Goal: Transaction & Acquisition: Book appointment/travel/reservation

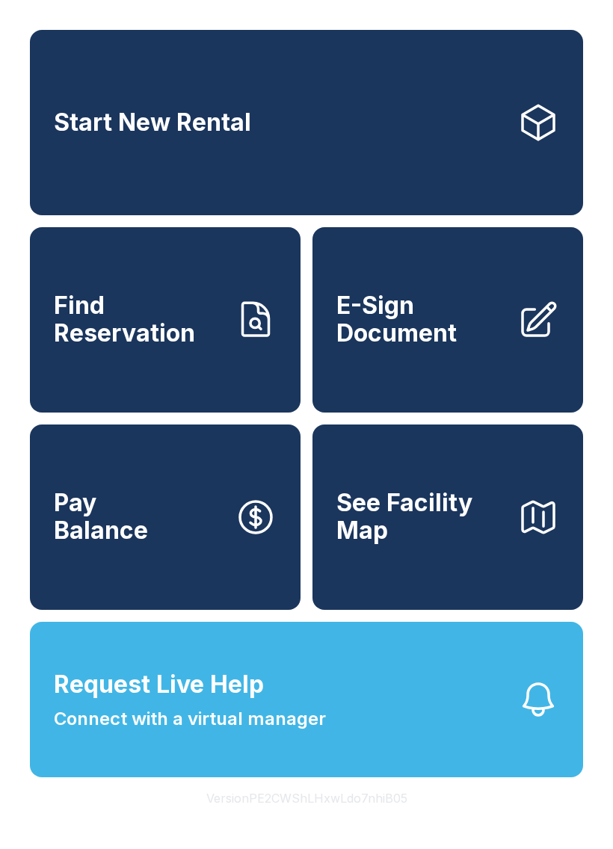
click at [233, 702] on span "Request Live Help" at bounding box center [159, 684] width 210 height 36
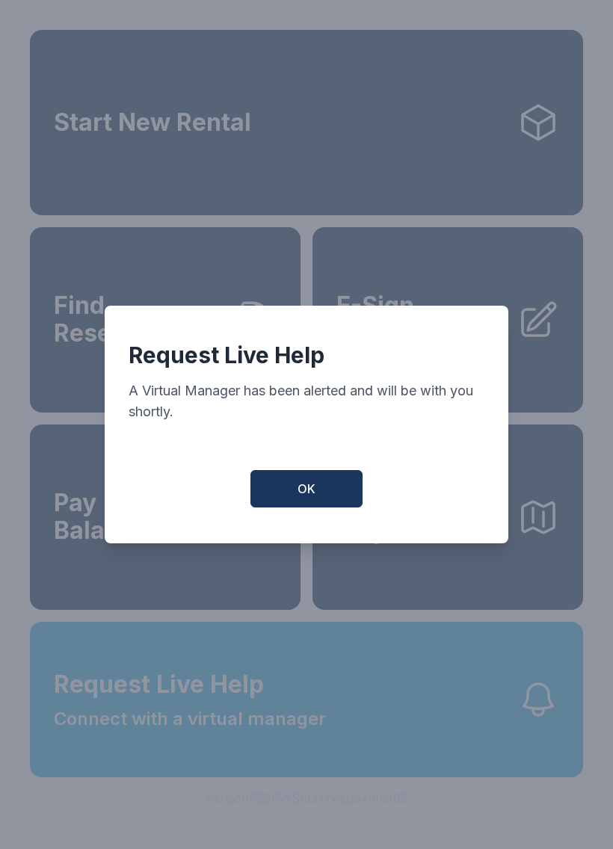
click at [289, 477] on button "OK" at bounding box center [306, 488] width 112 height 37
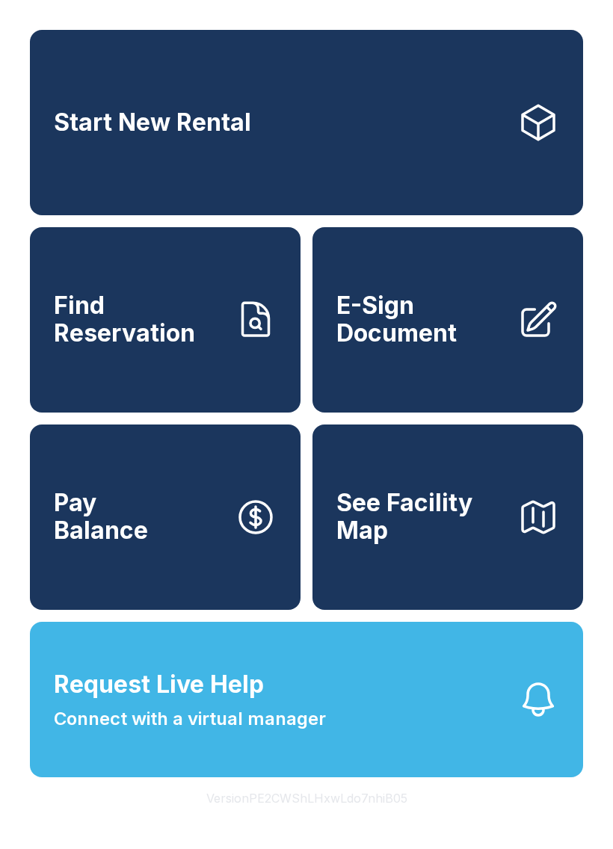
click at [173, 131] on span "Start New Rental" at bounding box center [152, 123] width 197 height 28
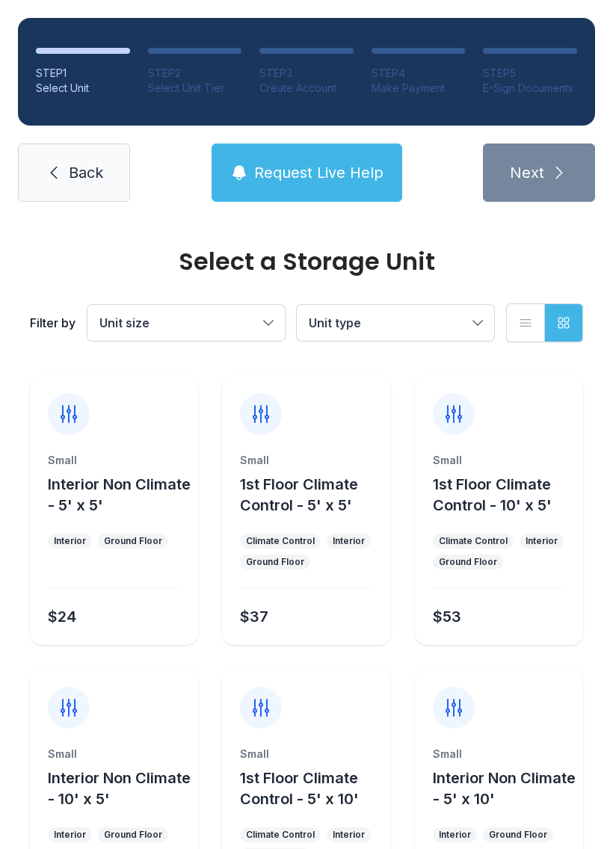
click at [472, 318] on button "Unit type" at bounding box center [395, 323] width 197 height 36
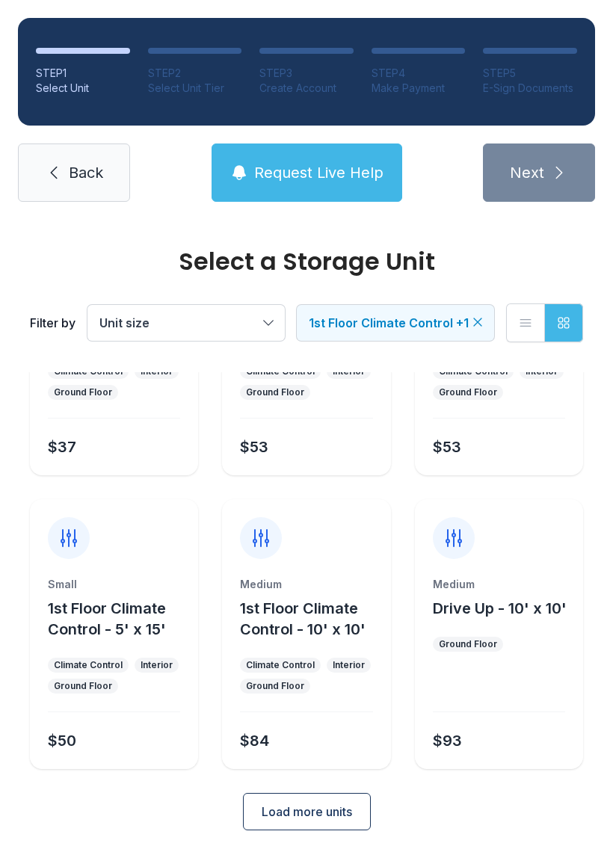
scroll to position [174, 0]
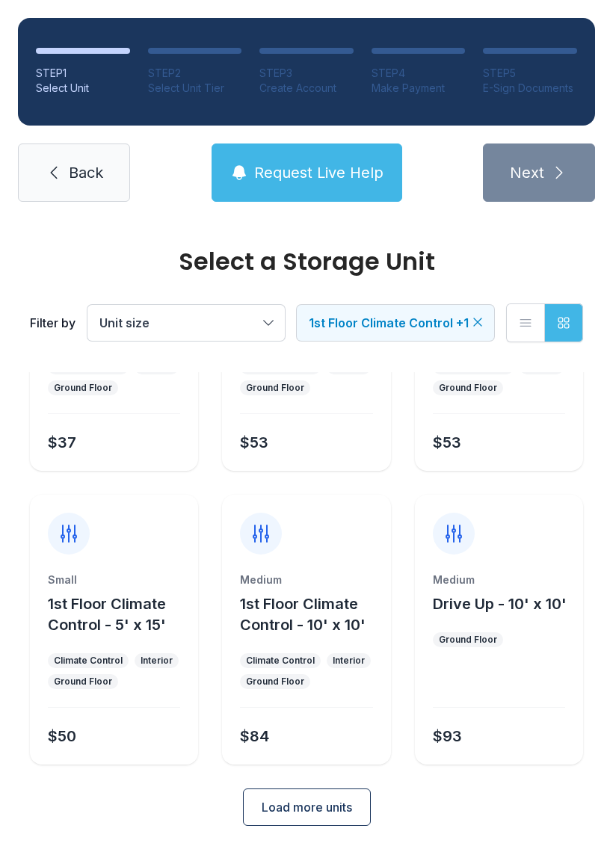
click at [305, 804] on span "Load more units" at bounding box center [306, 807] width 90 height 18
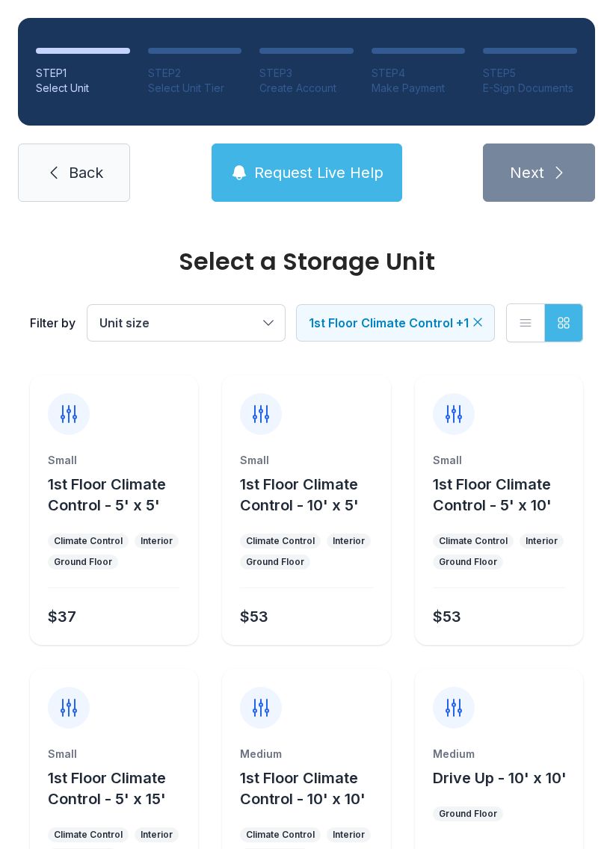
scroll to position [0, 0]
click at [302, 478] on span "1st Floor Climate Control - 10' x 5'" at bounding box center [299, 494] width 119 height 39
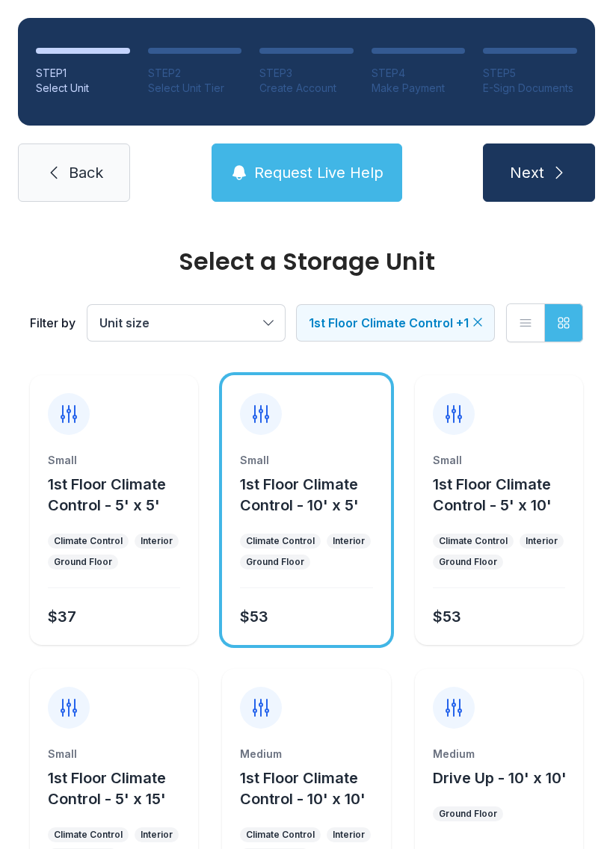
click at [276, 411] on div at bounding box center [261, 414] width 42 height 42
click at [266, 416] on icon at bounding box center [260, 414] width 15 height 16
click at [551, 170] on icon "submit" at bounding box center [559, 173] width 18 height 18
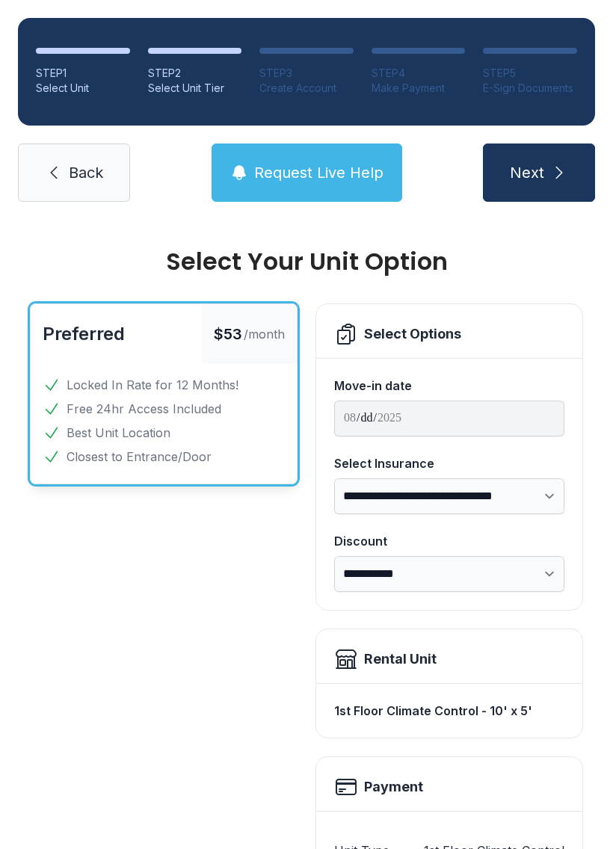
scroll to position [-1, 0]
click at [90, 158] on link "Back" at bounding box center [74, 172] width 112 height 58
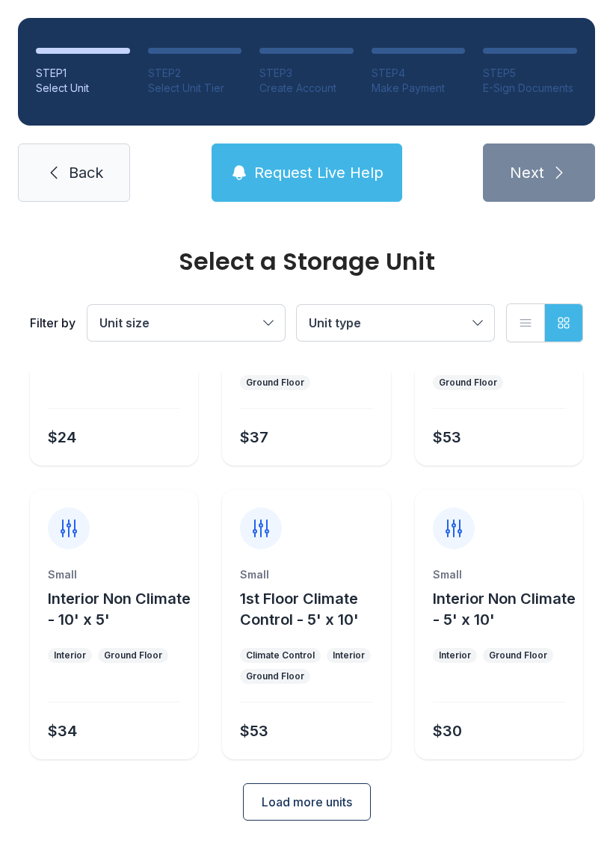
scroll to position [178, 0]
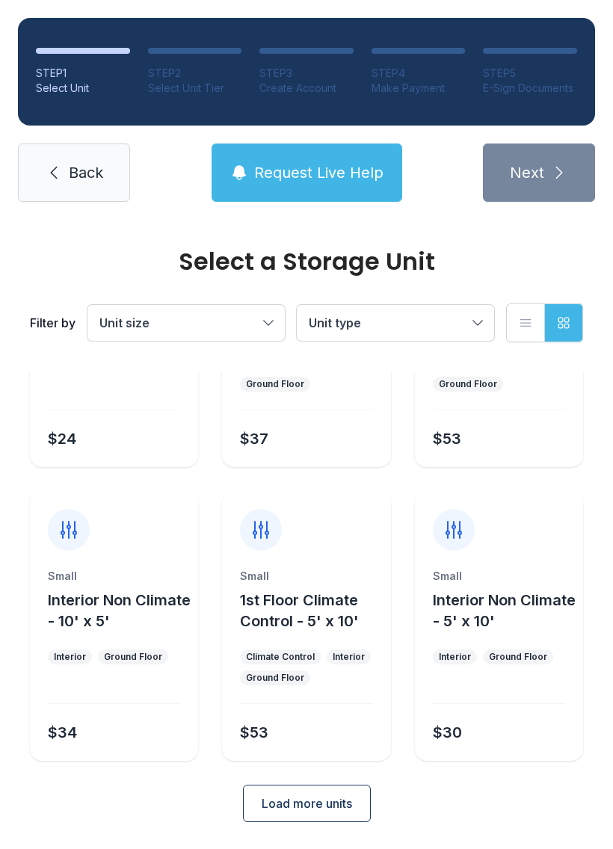
click at [293, 792] on button "Load more units" at bounding box center [307, 802] width 128 height 37
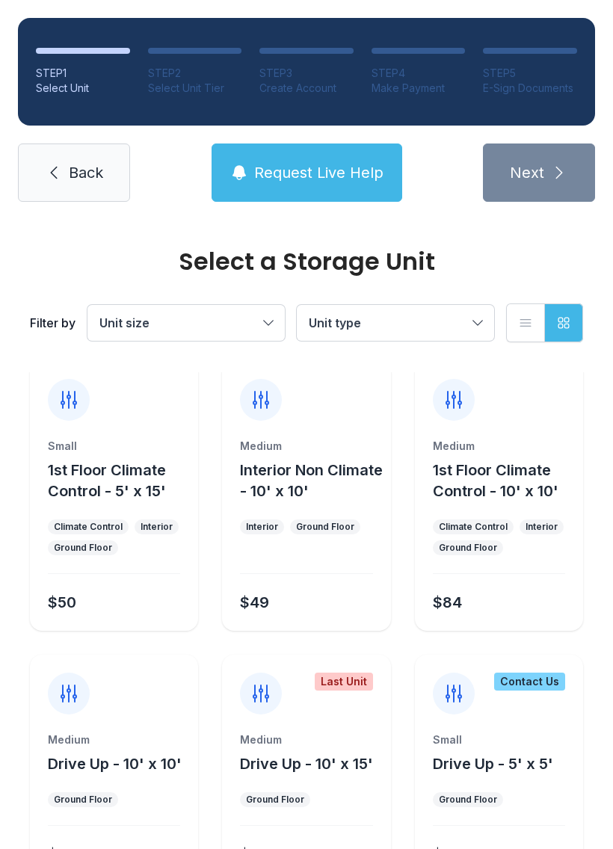
scroll to position [595, 0]
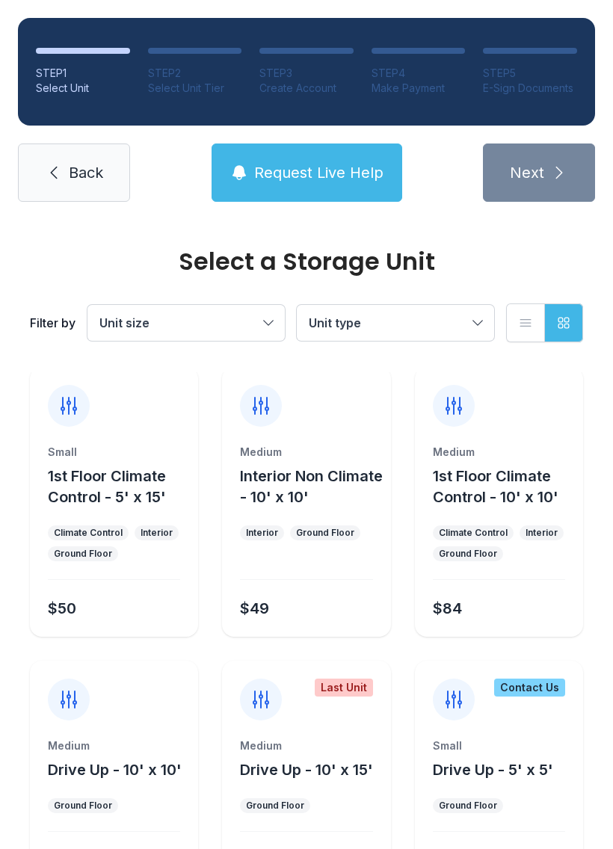
click at [456, 401] on icon at bounding box center [454, 406] width 24 height 24
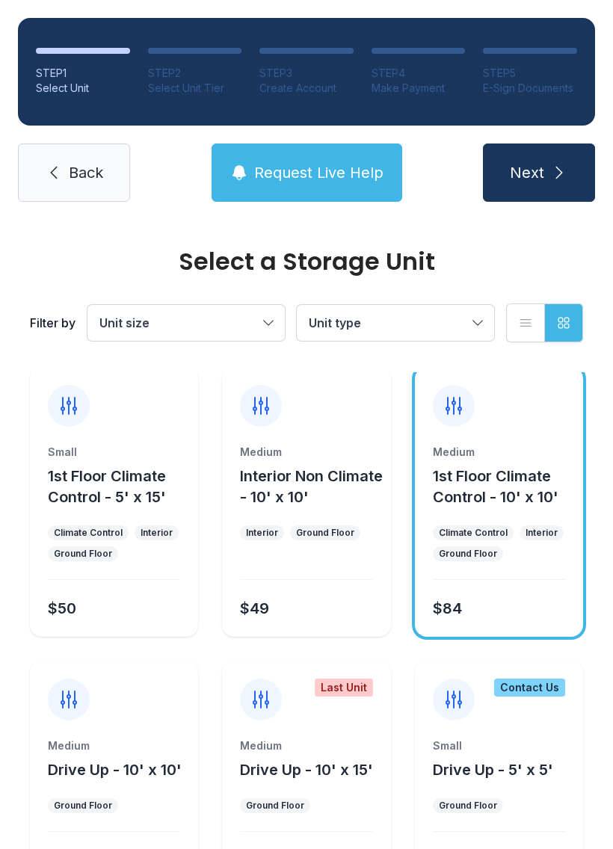
click at [560, 179] on icon "submit" at bounding box center [559, 173] width 18 height 18
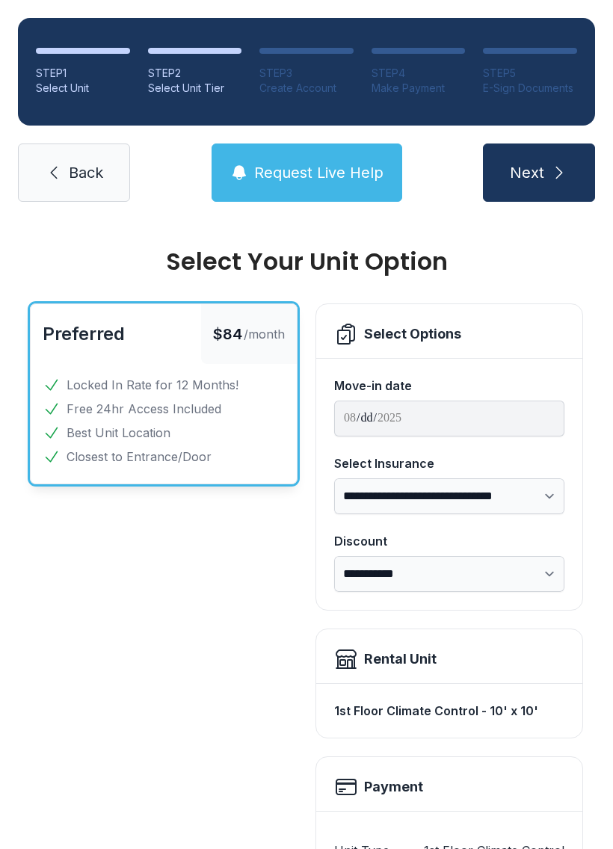
click at [69, 177] on span "Back" at bounding box center [86, 172] width 34 height 21
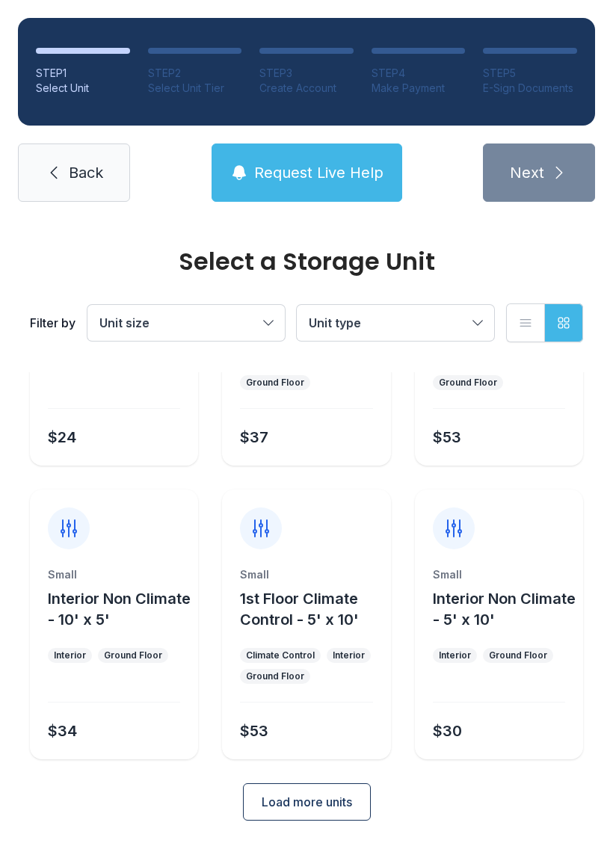
scroll to position [178, 0]
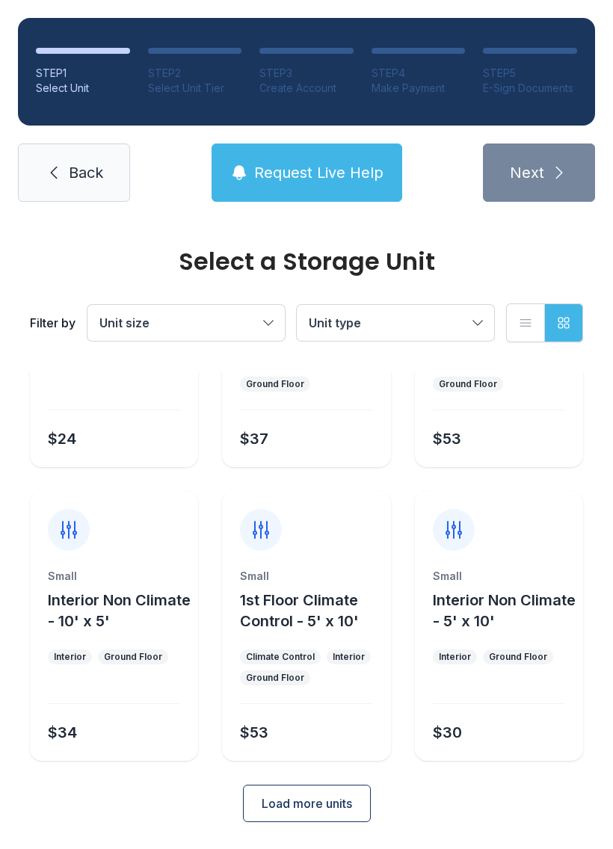
click at [293, 800] on span "Load more units" at bounding box center [306, 803] width 90 height 18
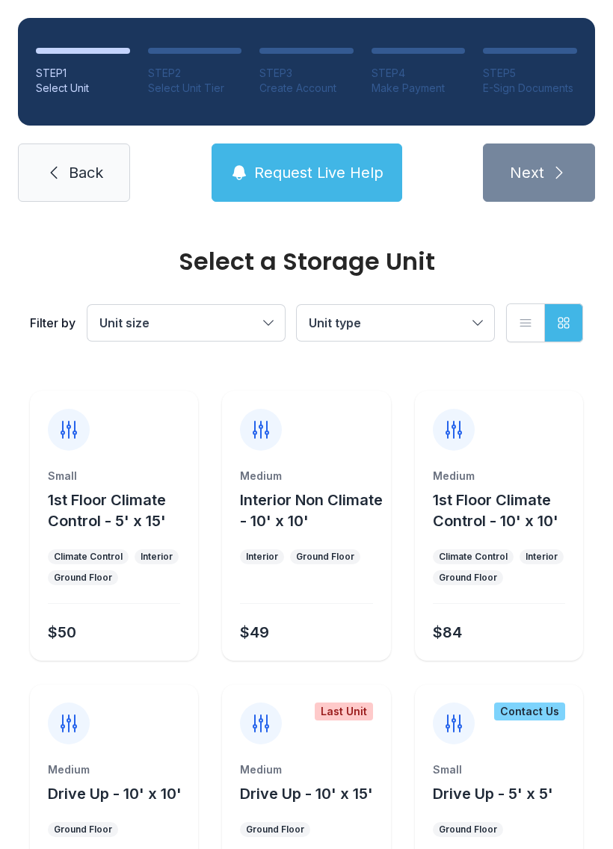
scroll to position [577, 0]
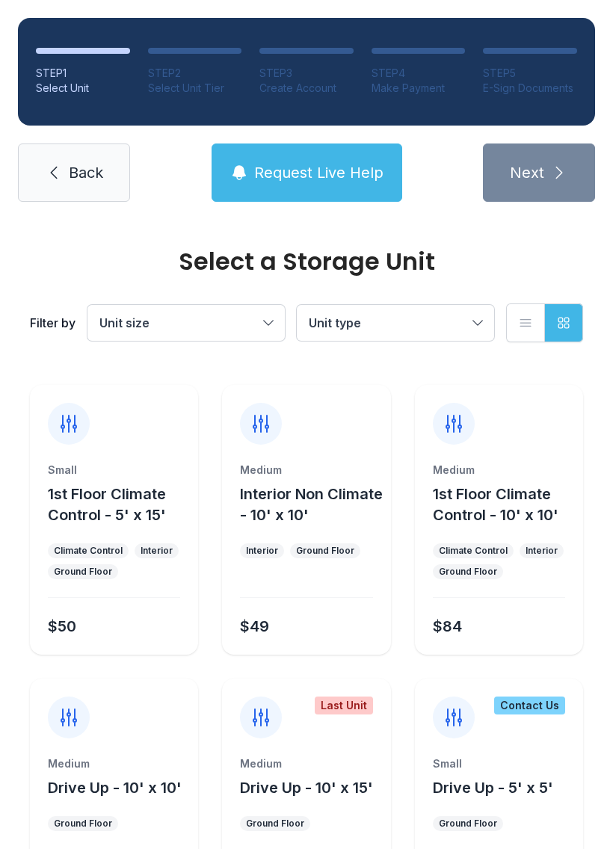
click at [317, 185] on button "Request Live Help" at bounding box center [306, 172] width 190 height 58
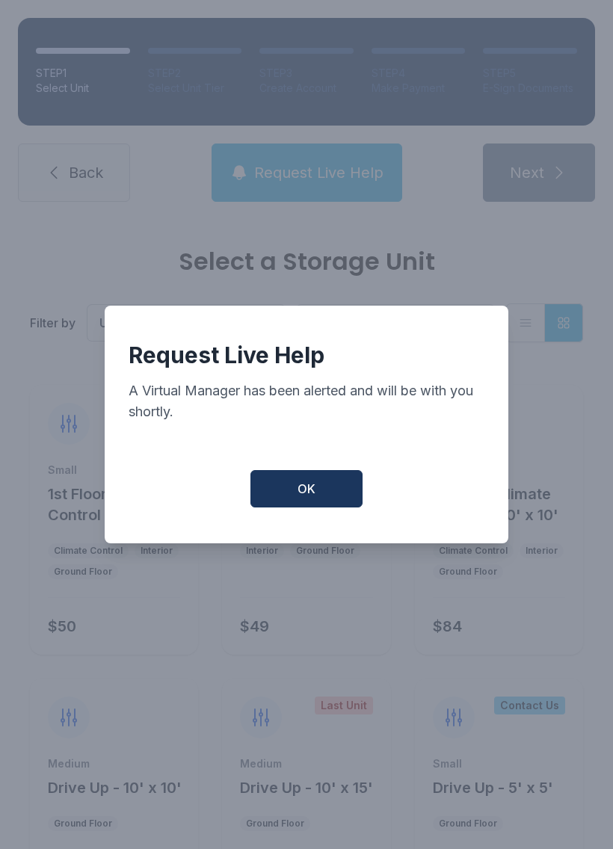
click at [306, 484] on button "OK" at bounding box center [306, 488] width 112 height 37
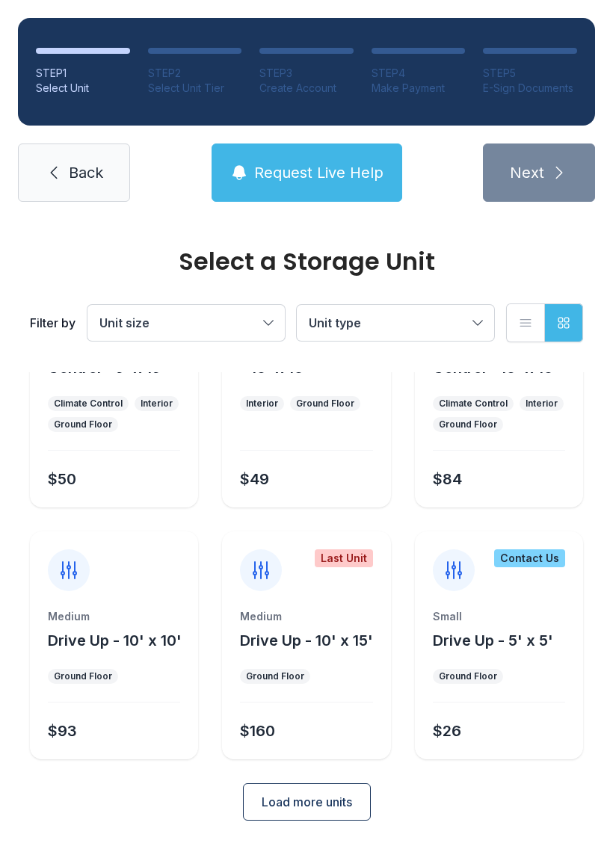
scroll to position [723, 0]
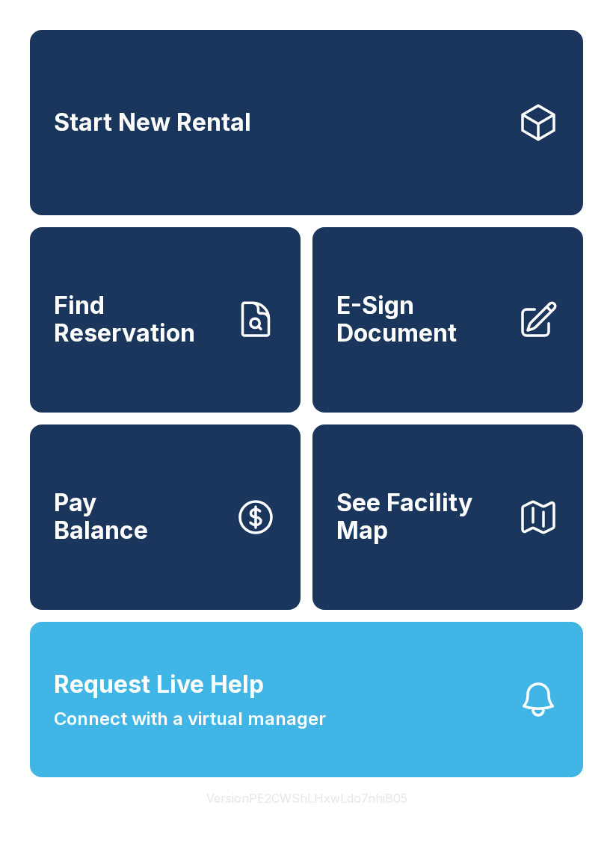
click at [503, 149] on link "Start New Rental" at bounding box center [306, 122] width 553 height 185
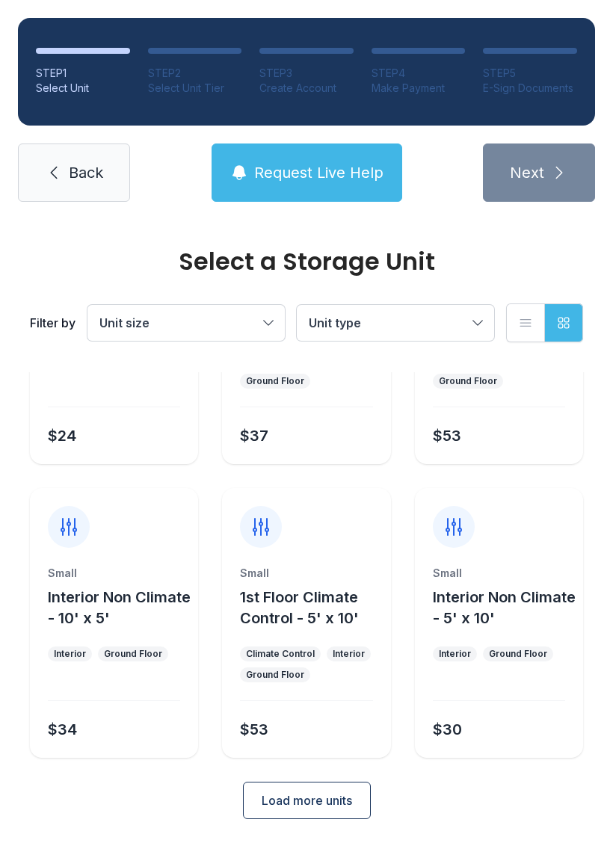
scroll to position [178, 0]
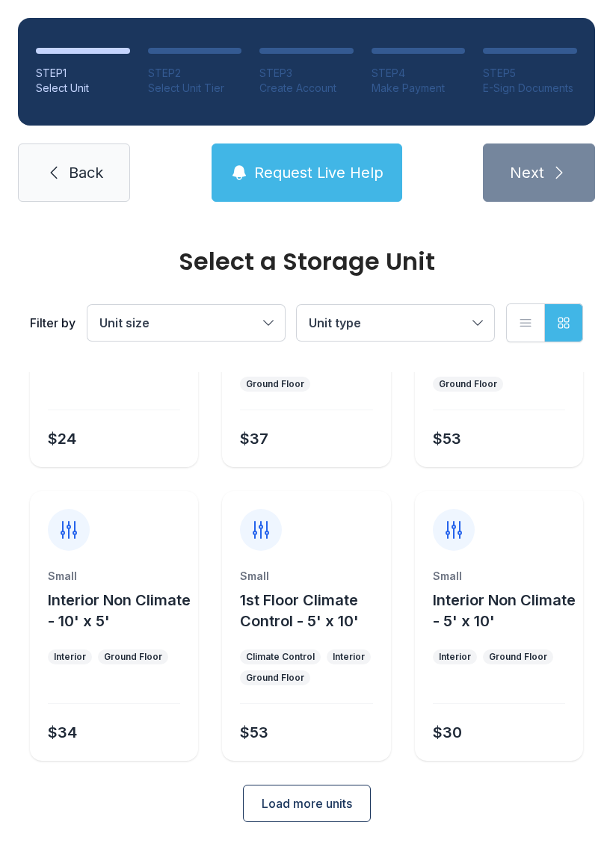
click at [310, 813] on button "Load more units" at bounding box center [307, 802] width 128 height 37
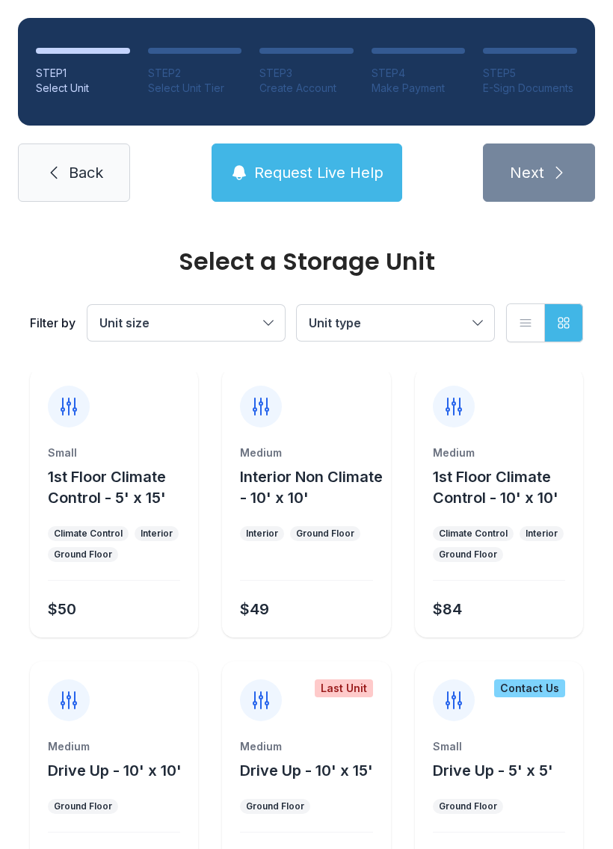
scroll to position [596, 0]
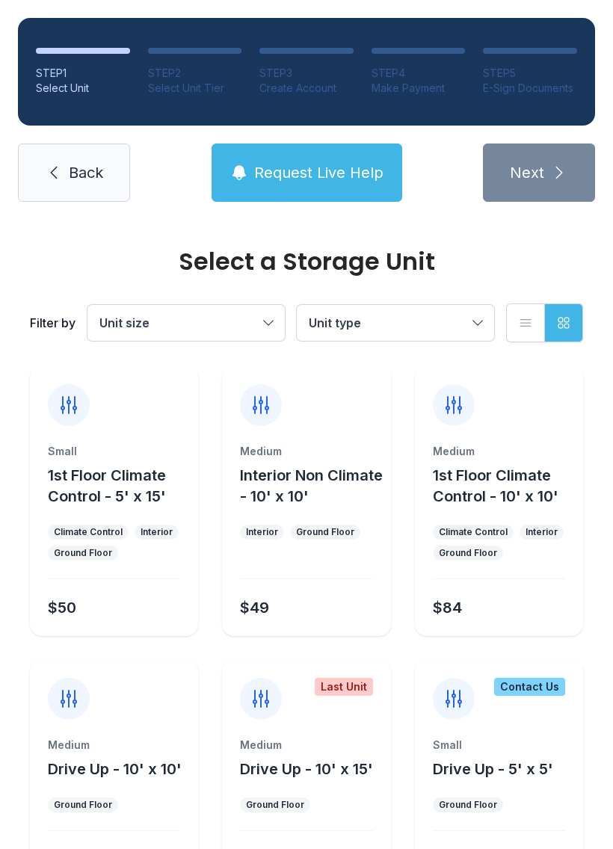
click at [515, 451] on div "Medium" at bounding box center [499, 451] width 132 height 15
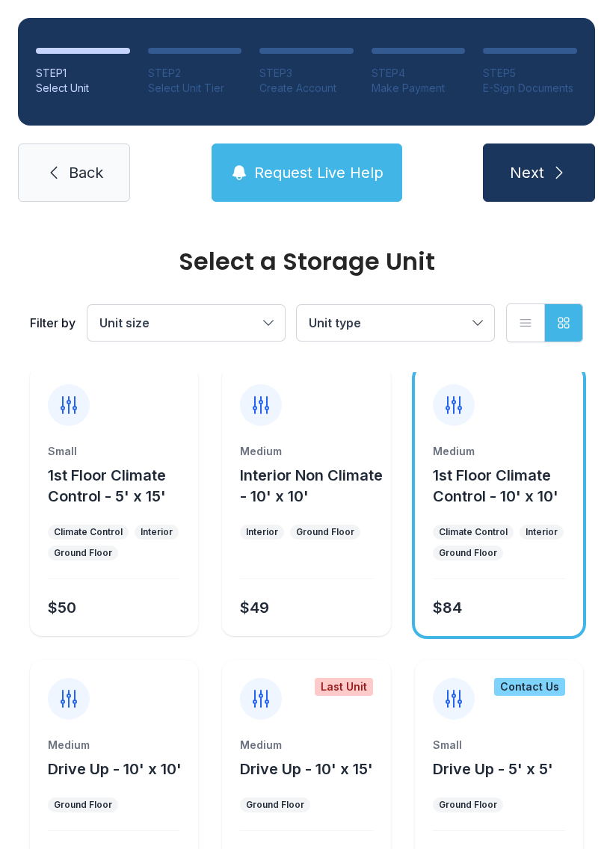
click at [555, 169] on icon "submit" at bounding box center [559, 173] width 18 height 18
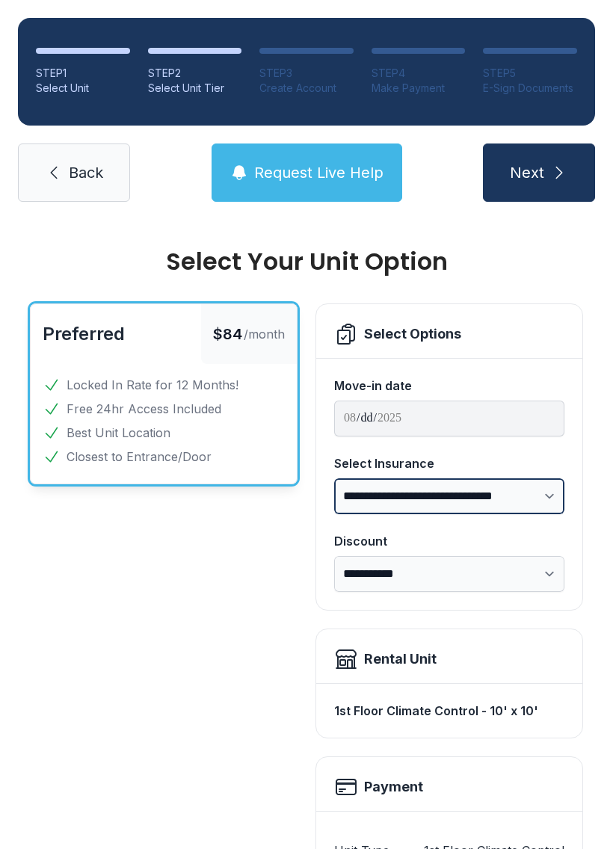
click at [544, 483] on select "**********" at bounding box center [449, 496] width 230 height 36
click at [204, 636] on div "Preferred $84 /month Locked In Rate for 12 Months! Free 24hr Access Included Be…" at bounding box center [163, 783] width 267 height 961
click at [78, 167] on span "Back" at bounding box center [86, 172] width 34 height 21
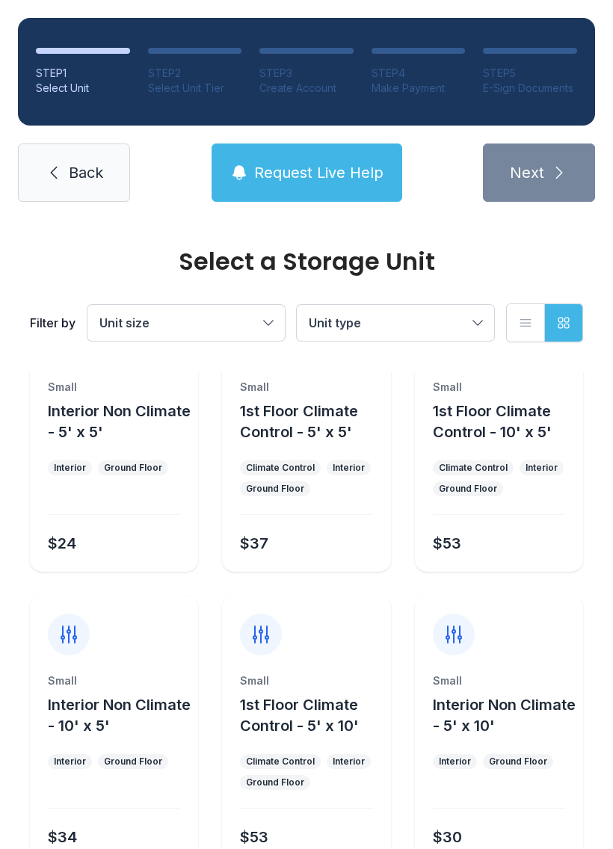
scroll to position [75, 0]
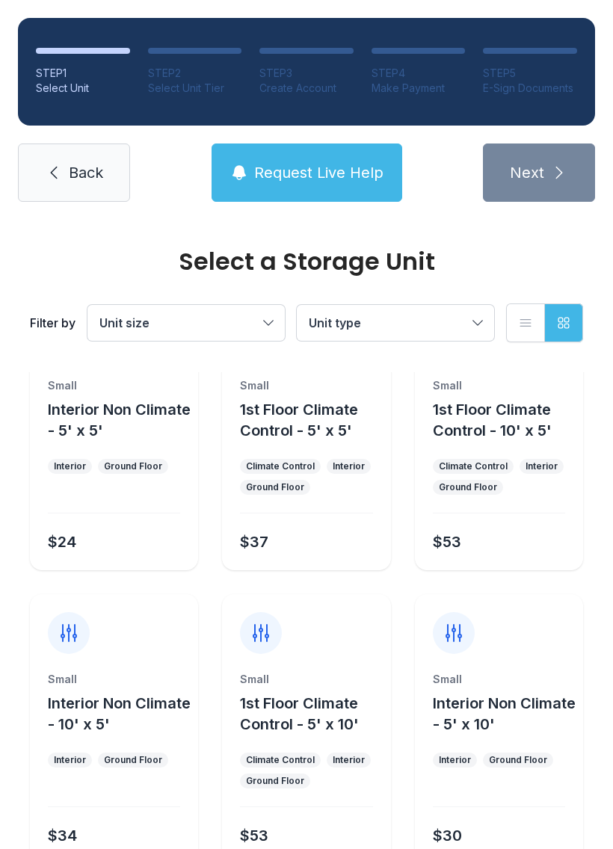
click at [274, 320] on button "Unit size" at bounding box center [185, 323] width 197 height 36
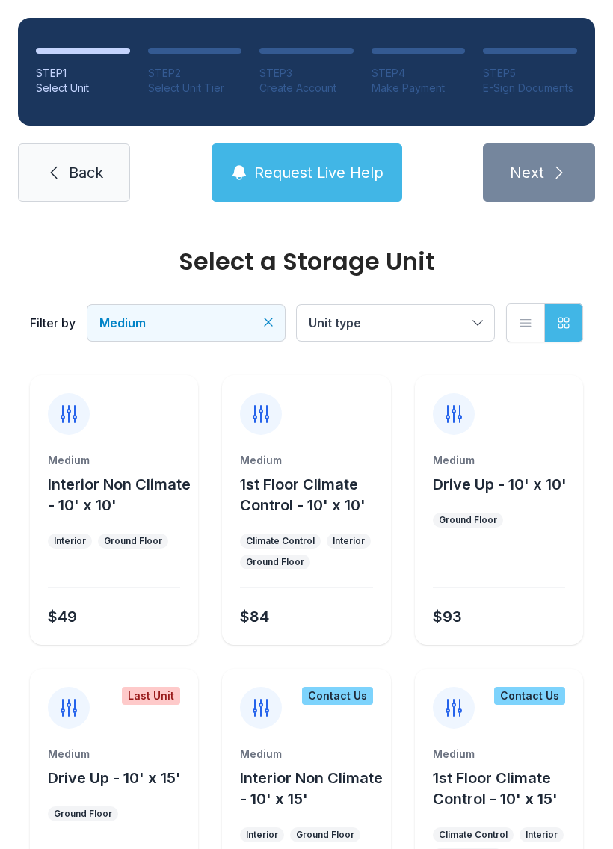
scroll to position [0, 0]
click at [560, 246] on div "Select a Storage Unit Filter by Medium Unit type List view Grid view" at bounding box center [306, 296] width 559 height 152
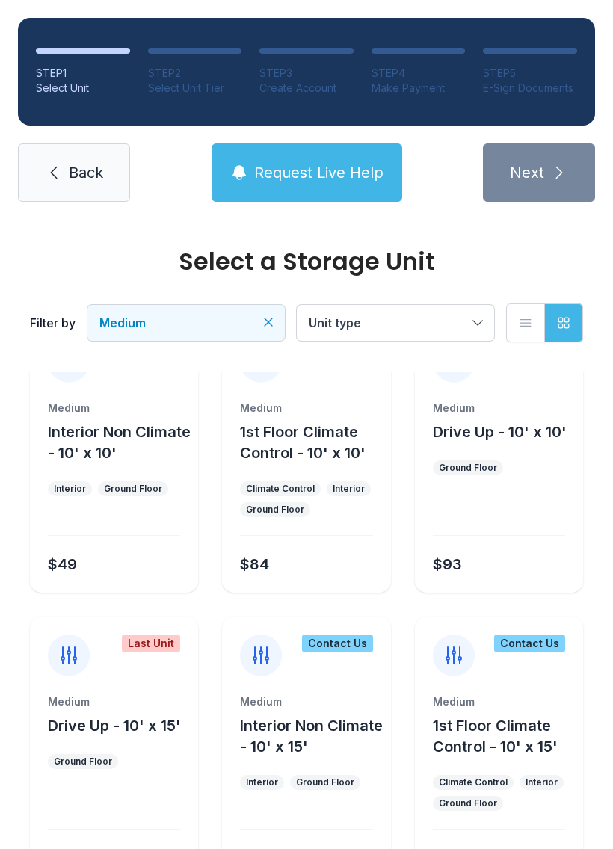
scroll to position [52, 0]
click at [105, 450] on span "Interior Non Climate - 10' x 10'" at bounding box center [119, 443] width 143 height 39
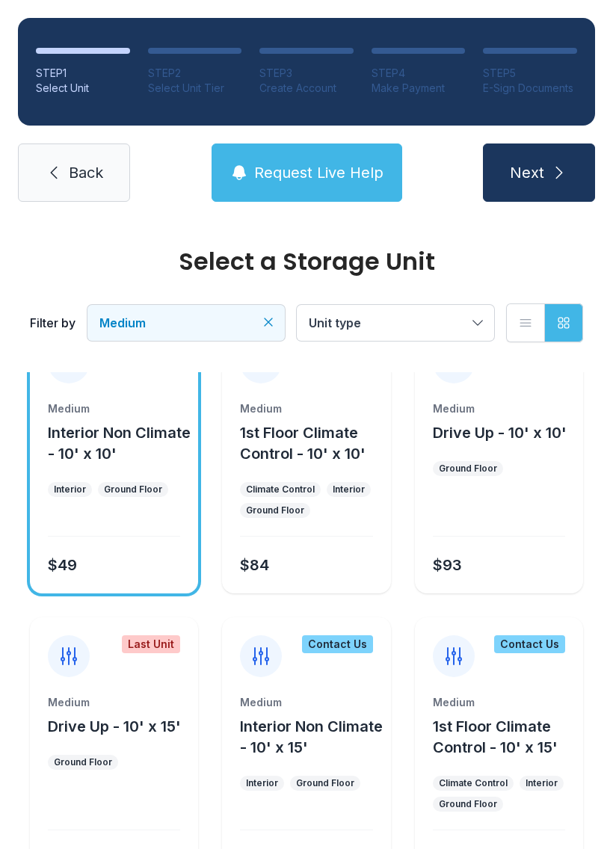
click at [558, 167] on icon "submit" at bounding box center [559, 173] width 18 height 18
